Goal: Information Seeking & Learning: Check status

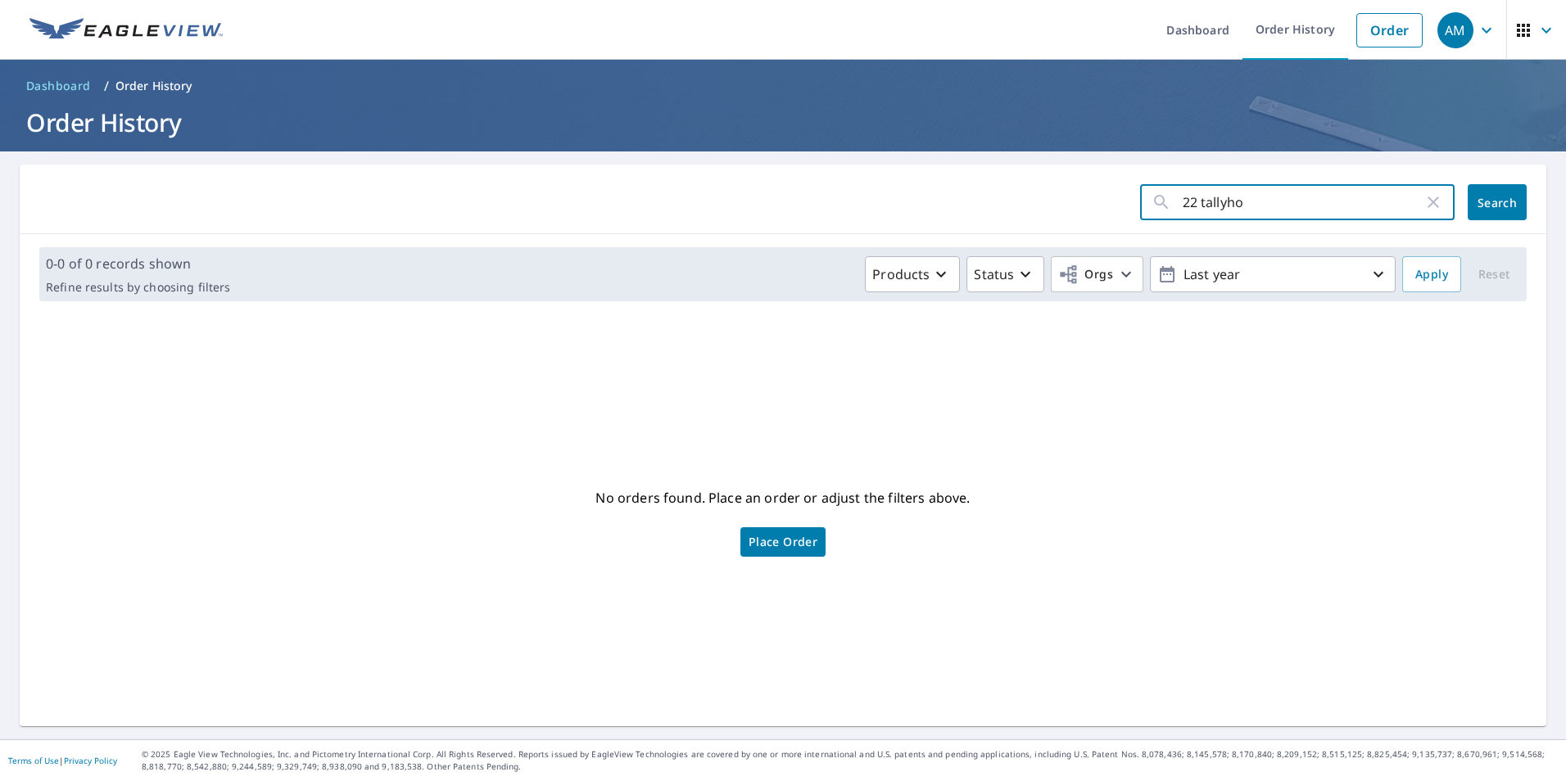
drag, startPoint x: 1265, startPoint y: 202, endPoint x: 1119, endPoint y: 217, distance: 146.6
click at [1119, 217] on form "22 tallyho ​ Search" at bounding box center [783, 202] width 1488 height 36
type input "11799"
click at [1481, 197] on span "Search" at bounding box center [1497, 203] width 33 height 16
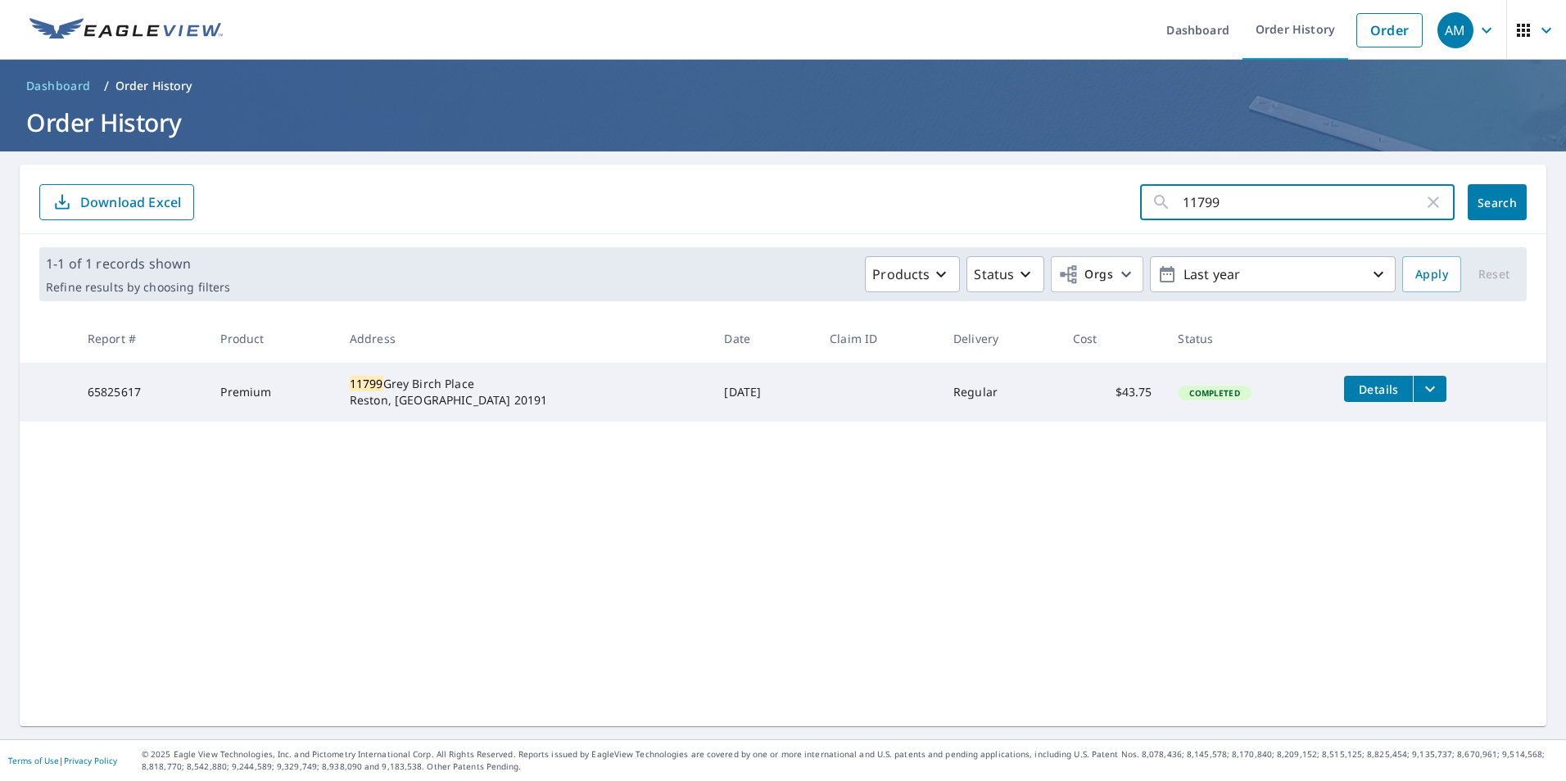
drag, startPoint x: 1226, startPoint y: 206, endPoint x: 1057, endPoint y: 191, distance: 170.3
click at [1057, 191] on form "11799 ​ Search Download Excel" at bounding box center [783, 202] width 1488 height 36
type input "148"
click at [1491, 196] on span "Search" at bounding box center [1497, 203] width 33 height 16
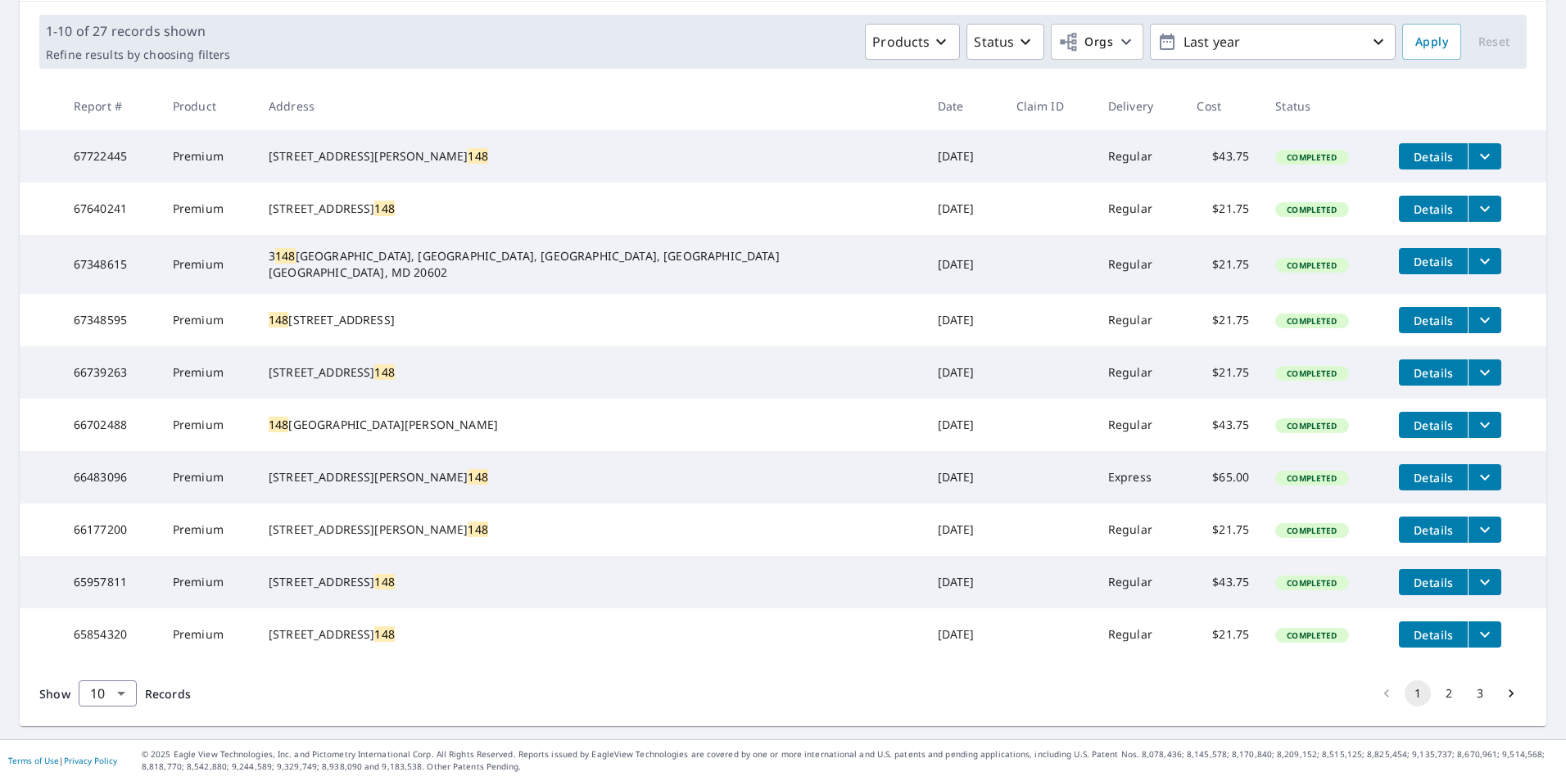
scroll to position [292, 0]
click at [129, 687] on body "AM AM Dashboard Order History Order AM Dashboard / Order History Order History …" at bounding box center [783, 390] width 1566 height 781
click at [115, 749] on li "100" at bounding box center [107, 746] width 58 height 29
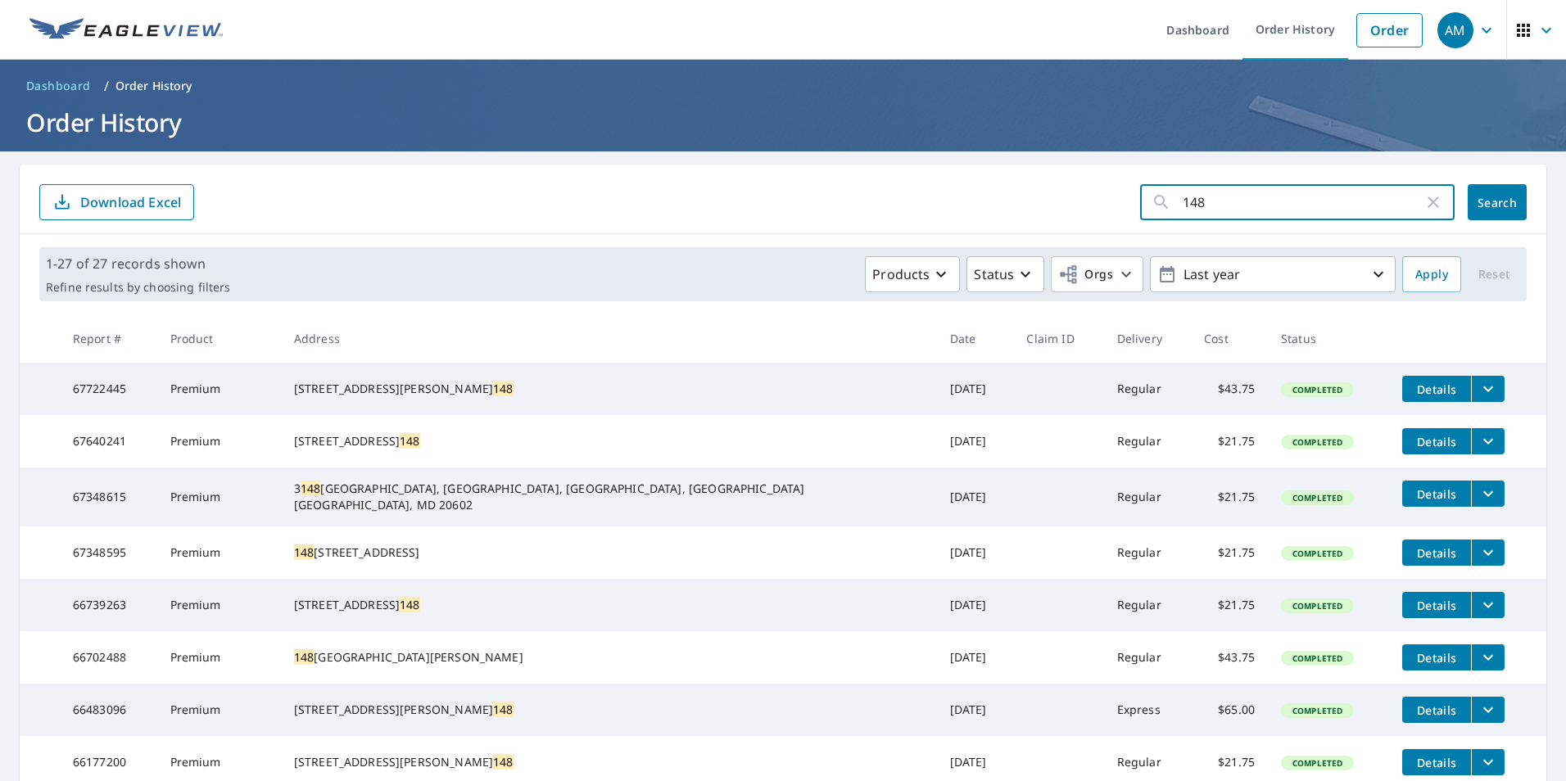
drag, startPoint x: 1270, startPoint y: 212, endPoint x: 1055, endPoint y: 202, distance: 214.9
click at [1055, 202] on form "148 ​ Search Download Excel" at bounding box center [783, 202] width 1488 height 36
type input "4602"
click at [1492, 212] on button "Search" at bounding box center [1497, 202] width 59 height 36
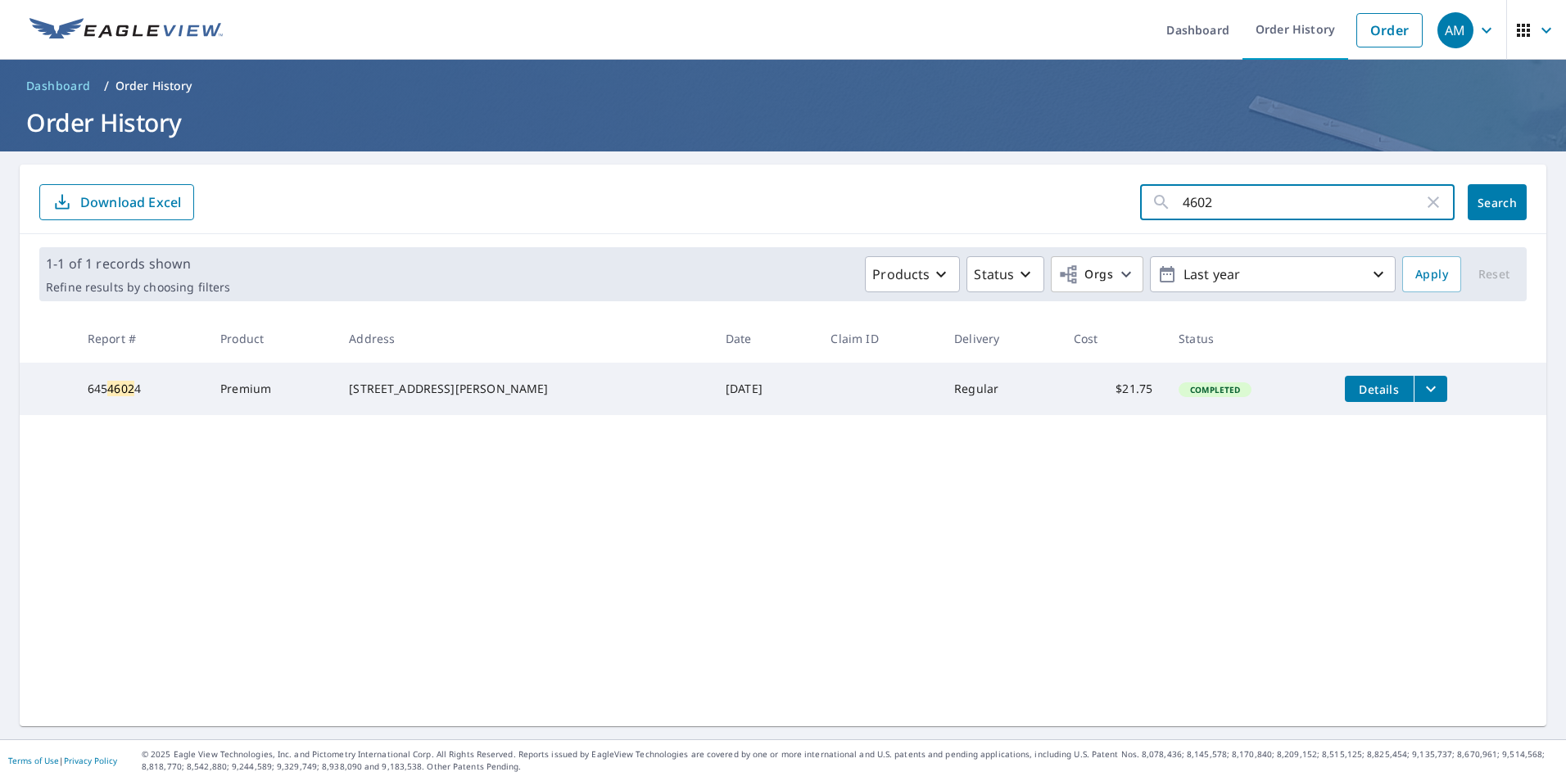
drag, startPoint x: 1231, startPoint y: 196, endPoint x: 1118, endPoint y: 230, distance: 118.2
click at [1118, 230] on div "4602 ​ Search Download Excel" at bounding box center [783, 200] width 1527 height 70
type input "26066"
click at [1481, 206] on span "Search" at bounding box center [1497, 203] width 33 height 16
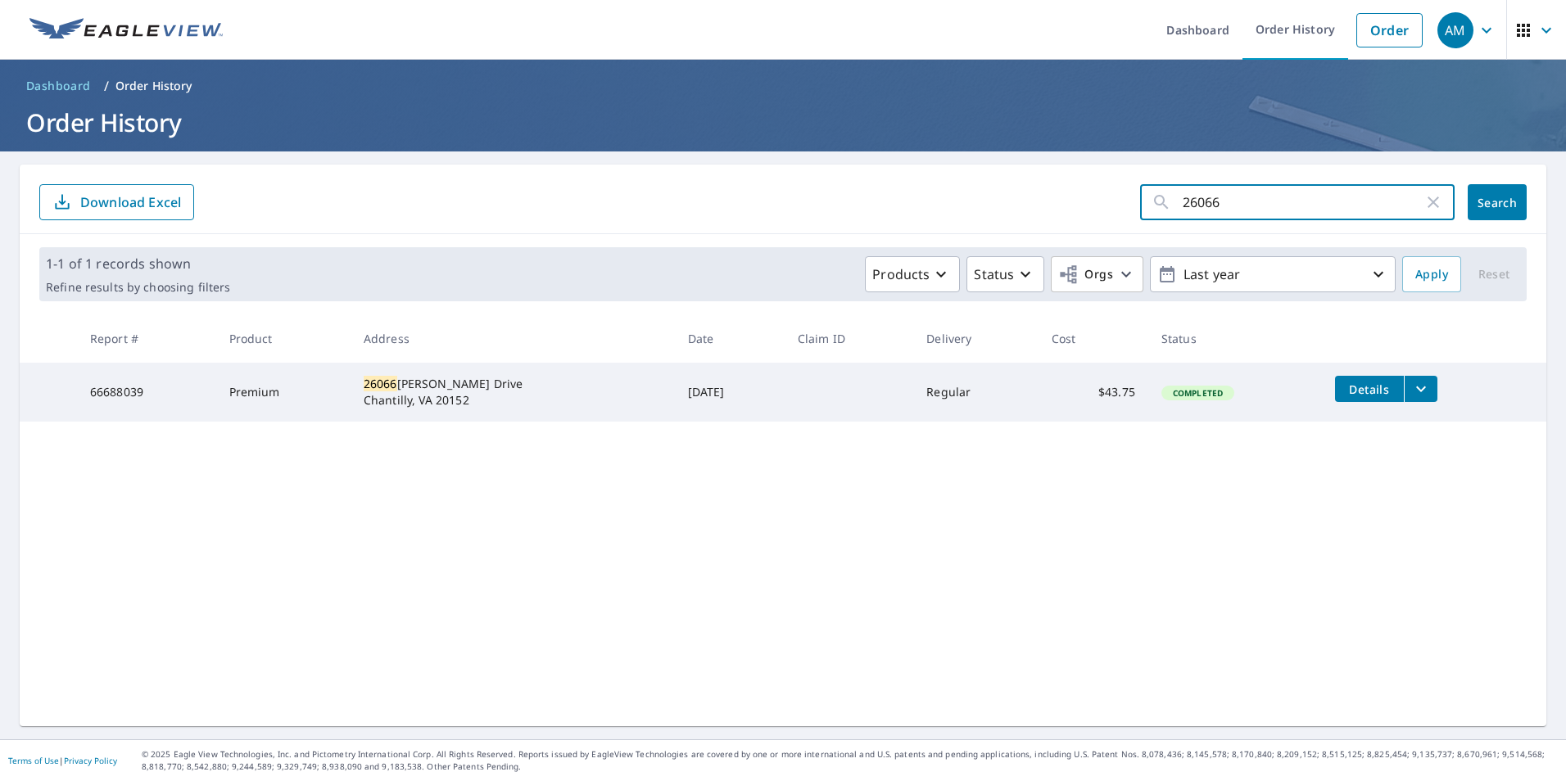
drag, startPoint x: 1214, startPoint y: 211, endPoint x: 1044, endPoint y: 232, distance: 171.7
click at [1044, 232] on div "26066 ​ Search Download Excel" at bounding box center [783, 200] width 1527 height 70
type input "5802"
click at [1481, 202] on span "Search" at bounding box center [1497, 203] width 33 height 16
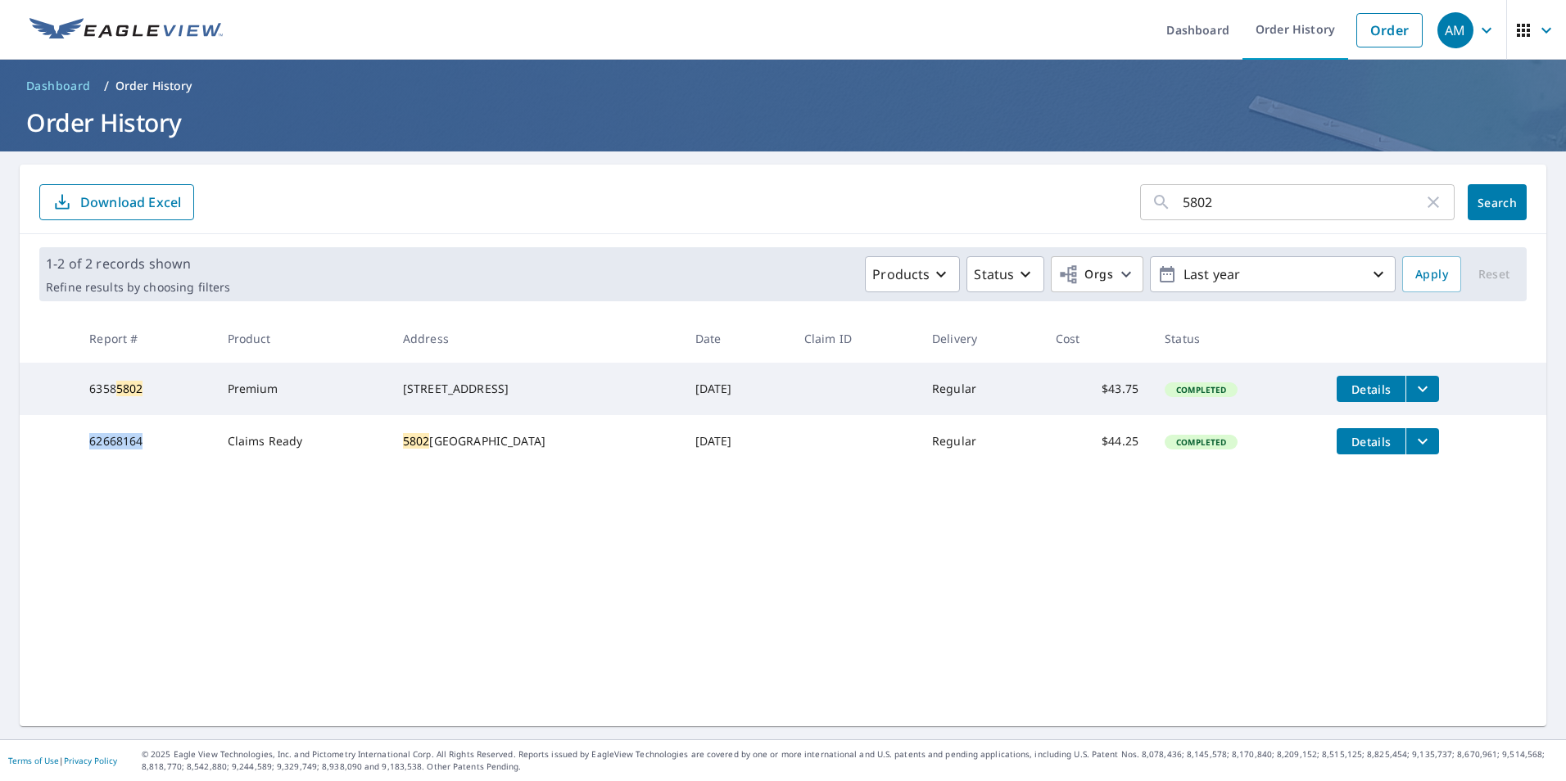
drag, startPoint x: 143, startPoint y: 452, endPoint x: 84, endPoint y: 455, distance: 59.8
click at [84, 455] on td "62668164" at bounding box center [145, 441] width 138 height 52
drag, startPoint x: 84, startPoint y: 455, endPoint x: 96, endPoint y: 448, distance: 13.9
copy td "62668164"
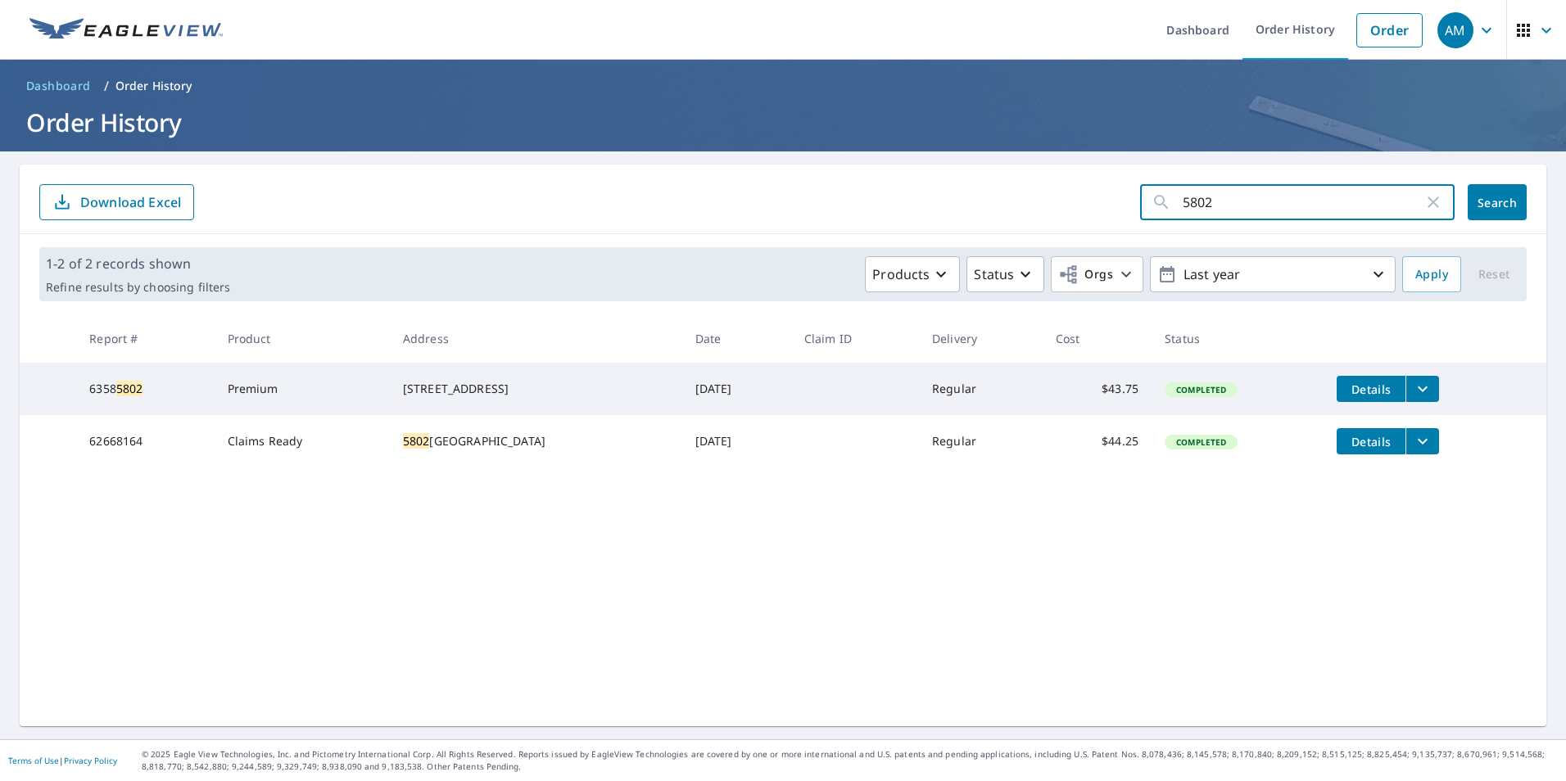
drag, startPoint x: 1220, startPoint y: 210, endPoint x: 1130, endPoint y: 215, distance: 91.1
click at [1140, 214] on div "5802 ​" at bounding box center [1297, 202] width 315 height 36
type input "8003"
click at [1486, 198] on span "Search" at bounding box center [1497, 203] width 33 height 16
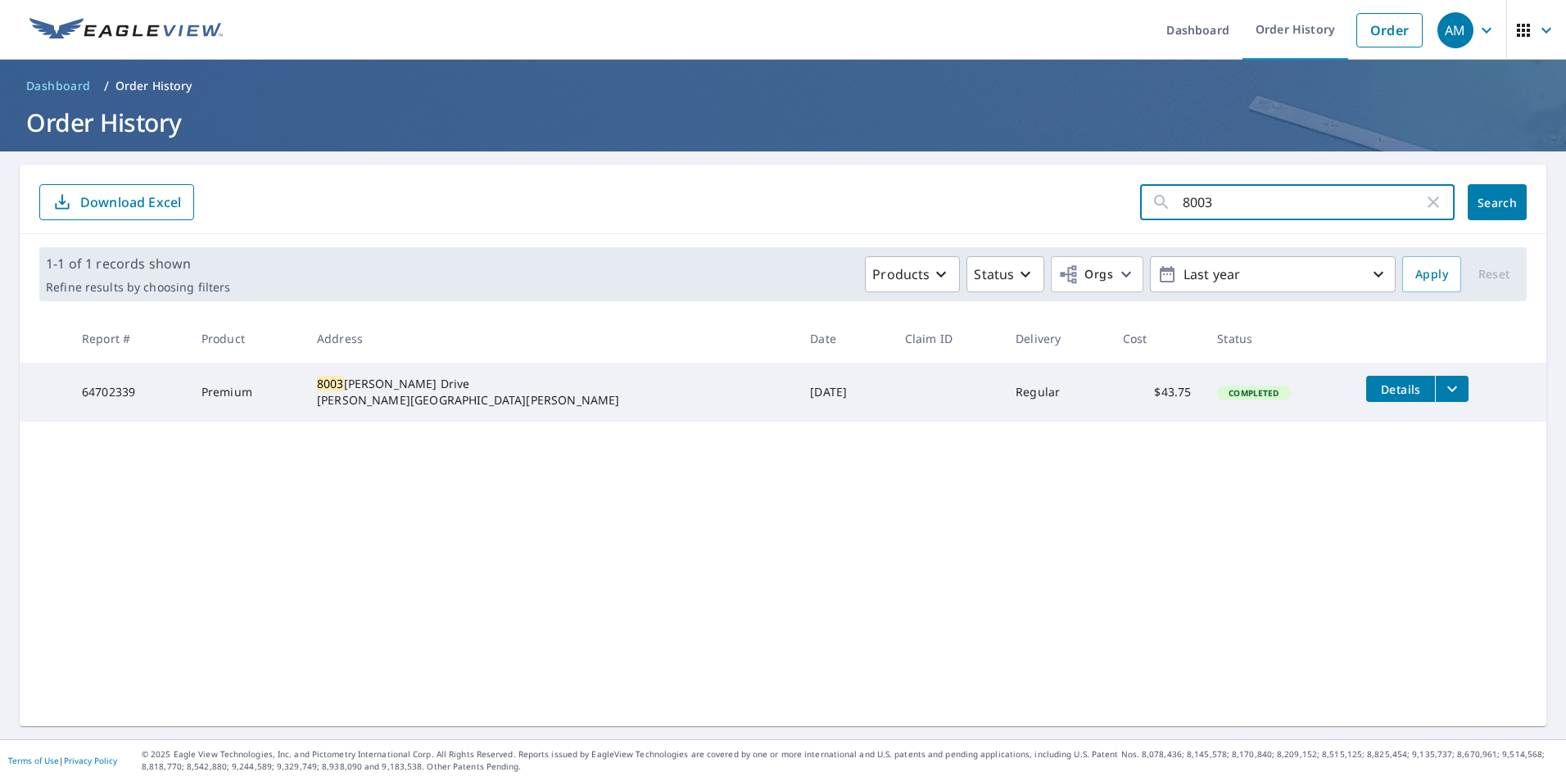
drag, startPoint x: 1225, startPoint y: 212, endPoint x: 1032, endPoint y: 232, distance: 194.3
click at [1032, 232] on div "8003 ​ Search Download Excel" at bounding box center [783, 200] width 1527 height 70
type input "3202"
click at [1481, 206] on span "Search" at bounding box center [1497, 203] width 33 height 16
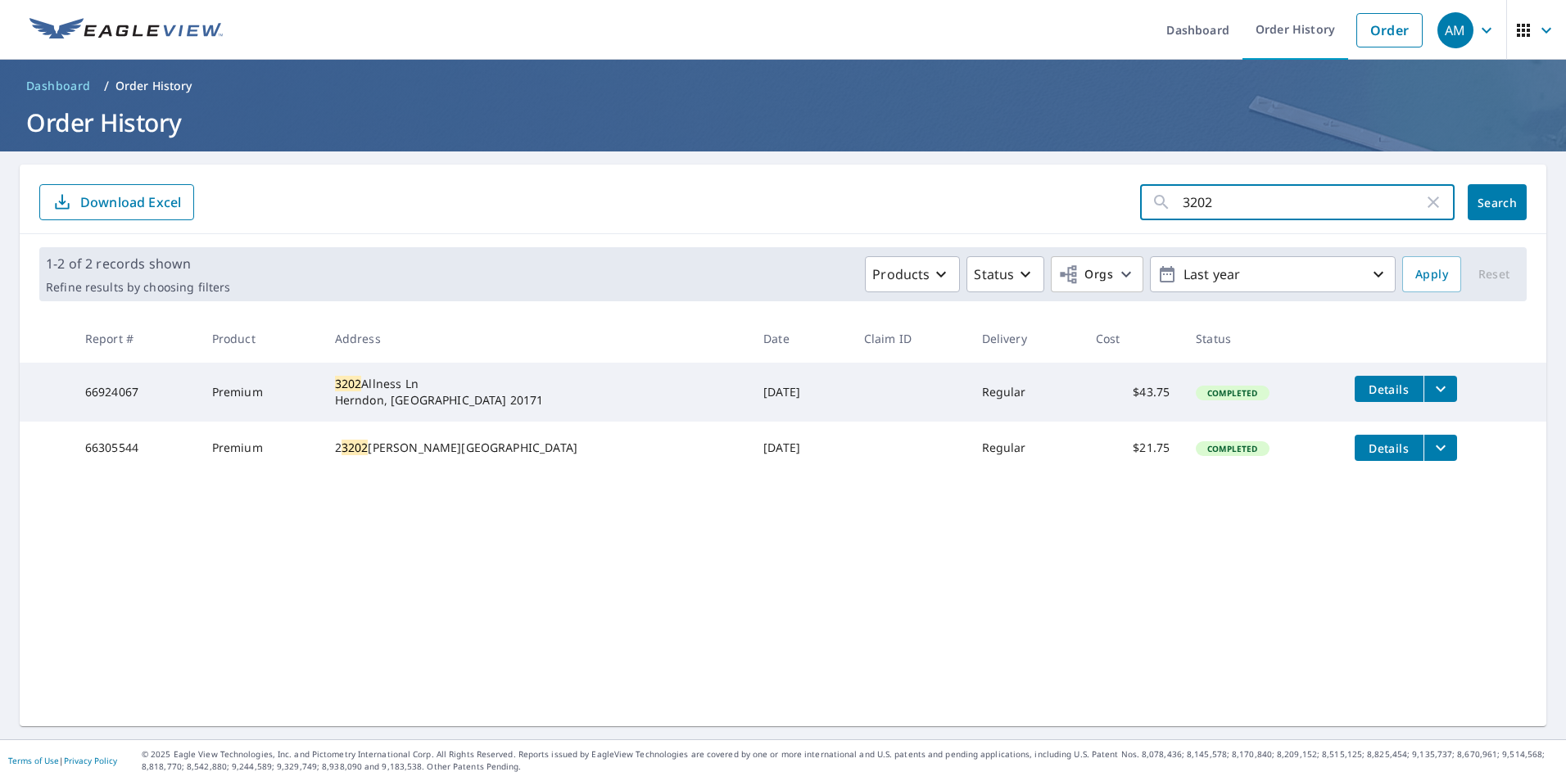
drag, startPoint x: 1204, startPoint y: 205, endPoint x: 1140, endPoint y: 209, distance: 64.0
click at [1140, 209] on div "3202 ​" at bounding box center [1297, 202] width 315 height 36
type input "42017"
click at [1481, 200] on span "Search" at bounding box center [1497, 203] width 33 height 16
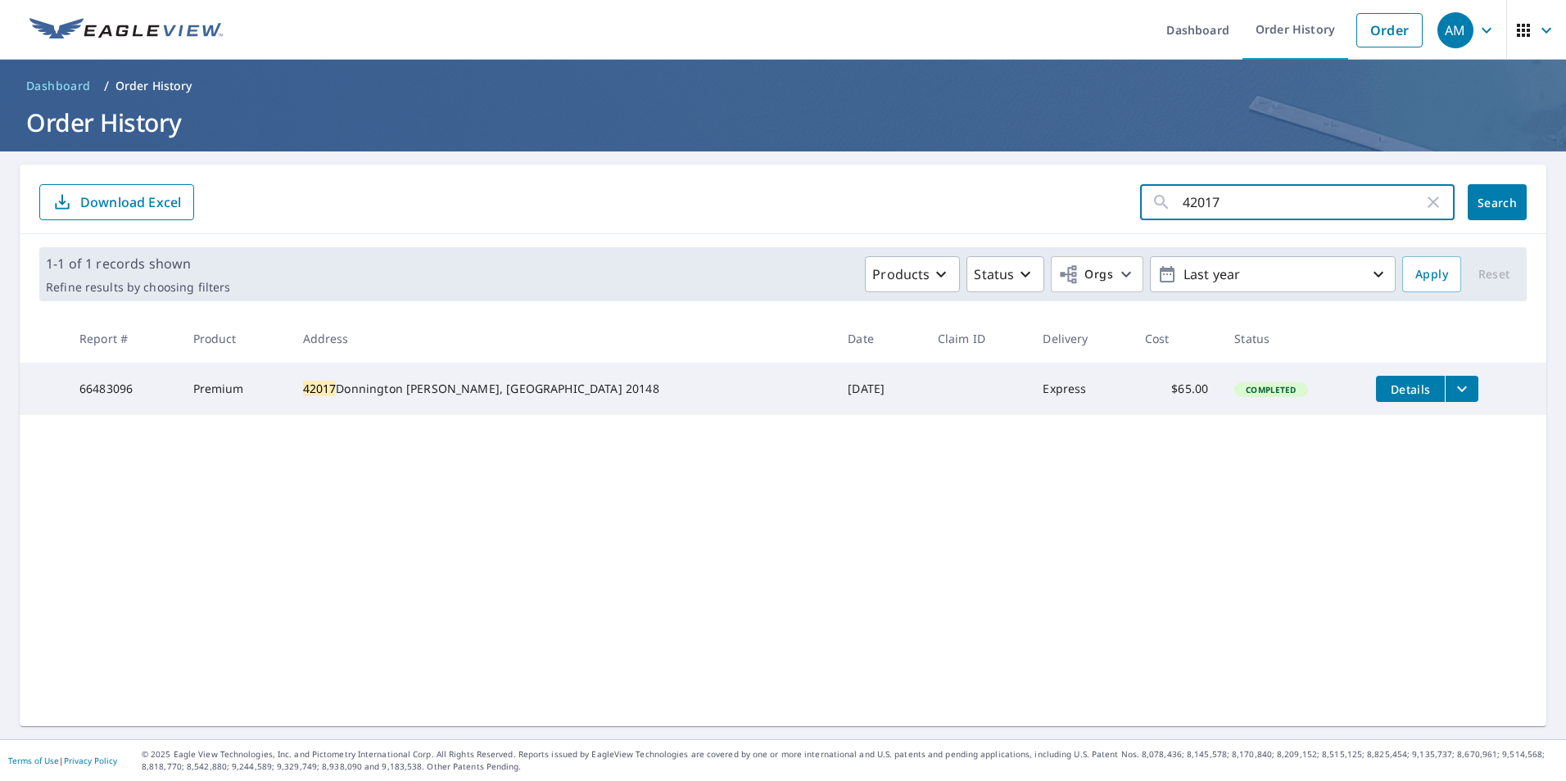
drag, startPoint x: 1230, startPoint y: 209, endPoint x: 1017, endPoint y: 209, distance: 213.0
click at [1017, 209] on form "42017 ​ Search Download Excel" at bounding box center [783, 202] width 1488 height 36
type input "2"
type input "6028"
click at [1489, 210] on span "Search" at bounding box center [1497, 203] width 33 height 16
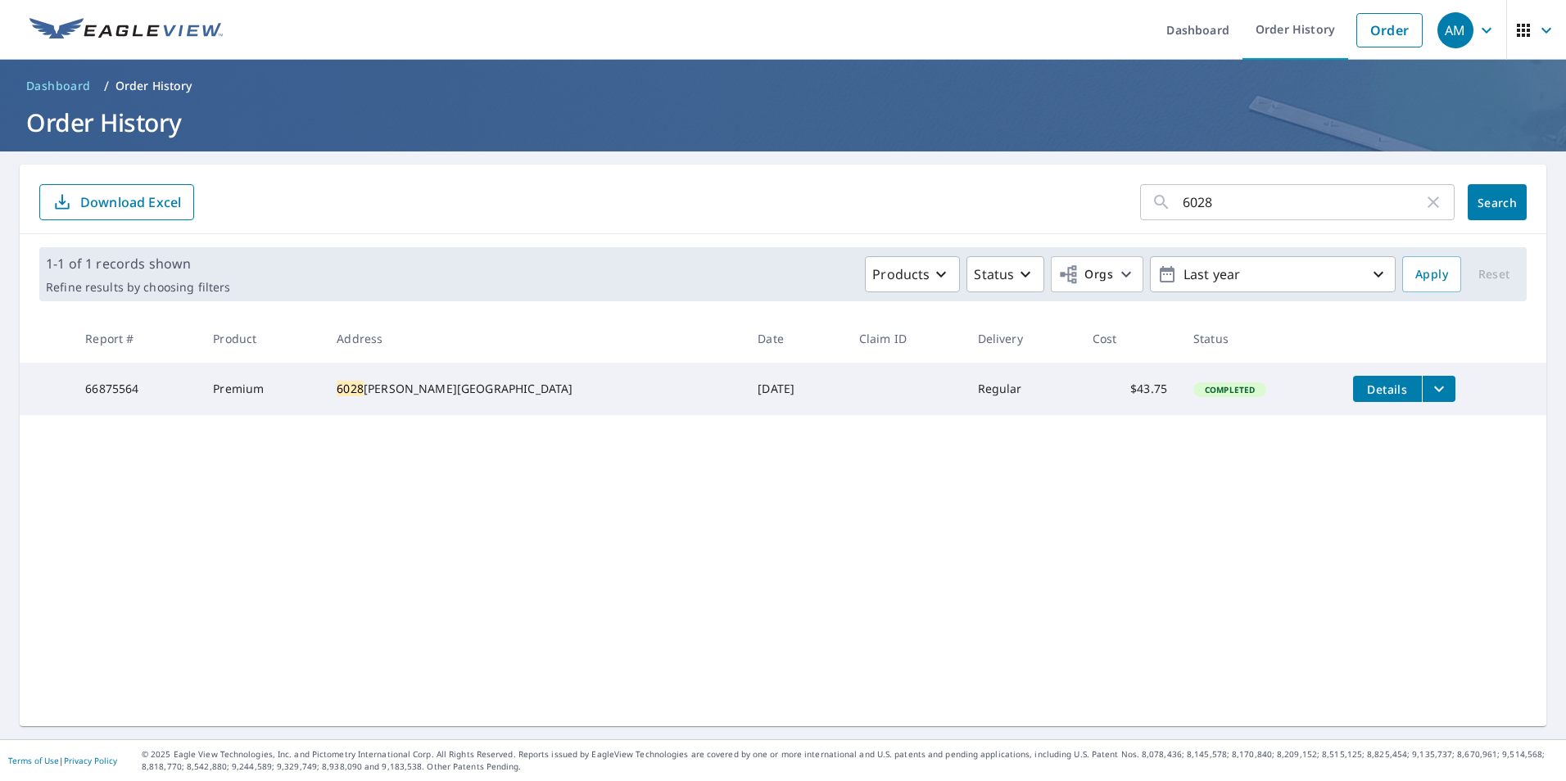
drag, startPoint x: 1227, startPoint y: 202, endPoint x: 1110, endPoint y: 217, distance: 118.2
click at [1110, 217] on form "6028 ​ Search Download Excel" at bounding box center [783, 202] width 1488 height 36
type input "9210"
click at [1481, 202] on span "Search" at bounding box center [1497, 203] width 33 height 16
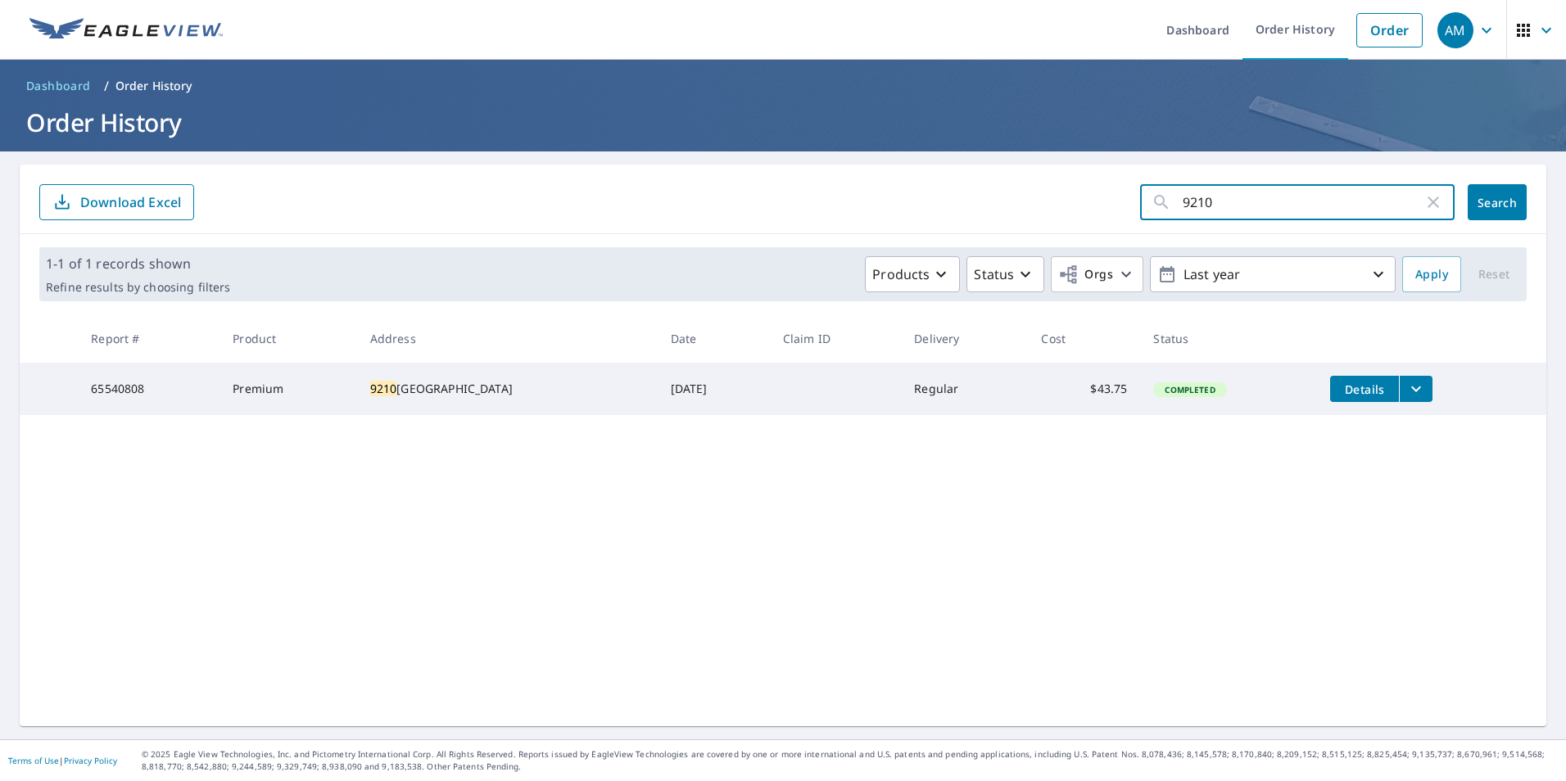
drag, startPoint x: 1204, startPoint y: 200, endPoint x: 1106, endPoint y: 207, distance: 98.6
click at [1105, 209] on form "9210 ​ Search Download Excel" at bounding box center [783, 202] width 1488 height 36
type input "107"
click at [1468, 217] on button "Search" at bounding box center [1497, 202] width 59 height 36
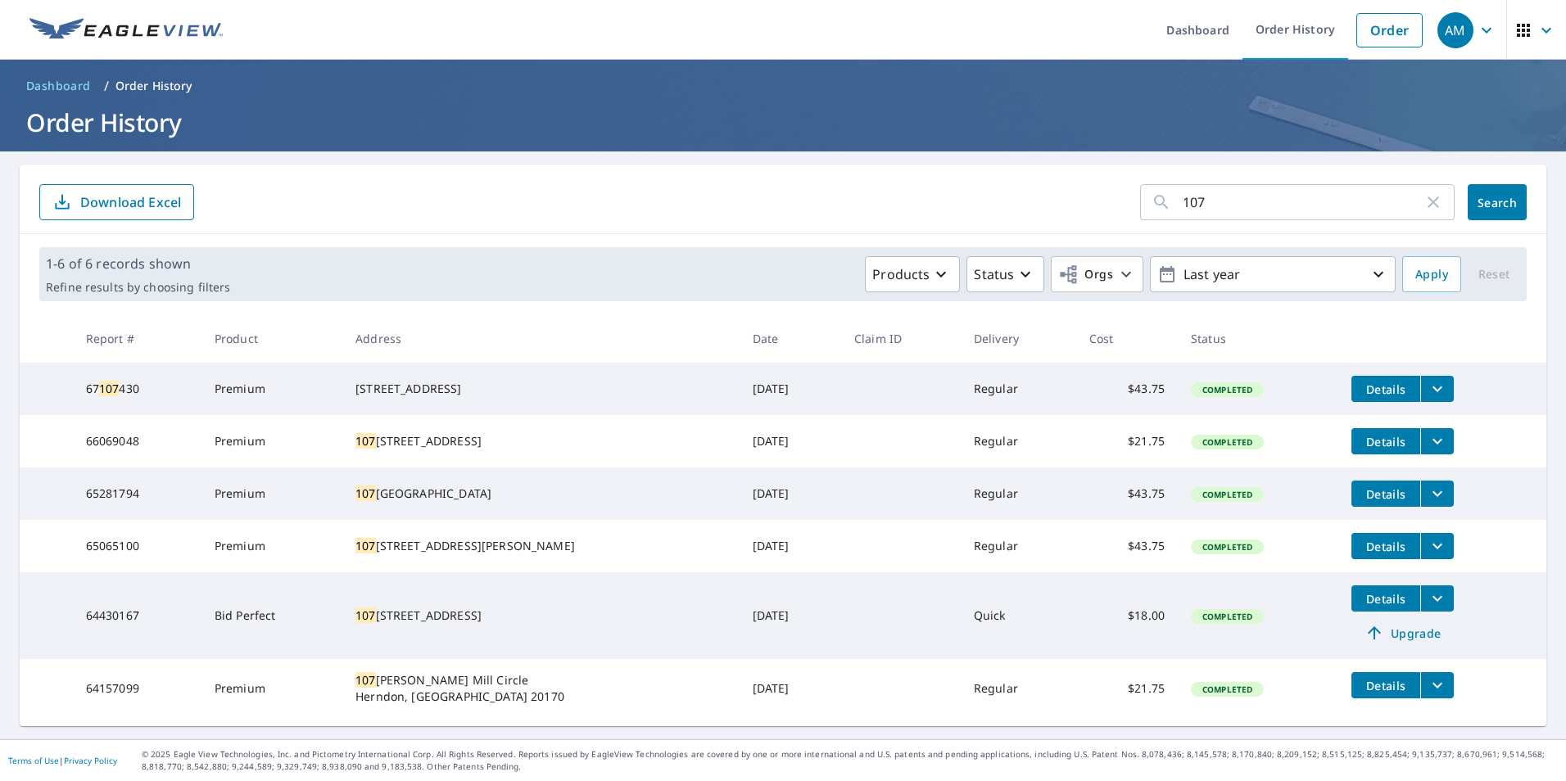
click at [1243, 192] on input "107" at bounding box center [1303, 202] width 241 height 46
type input "107 casmar"
click at [1481, 196] on span "Search" at bounding box center [1497, 203] width 33 height 16
